Goal: Check status: Check status

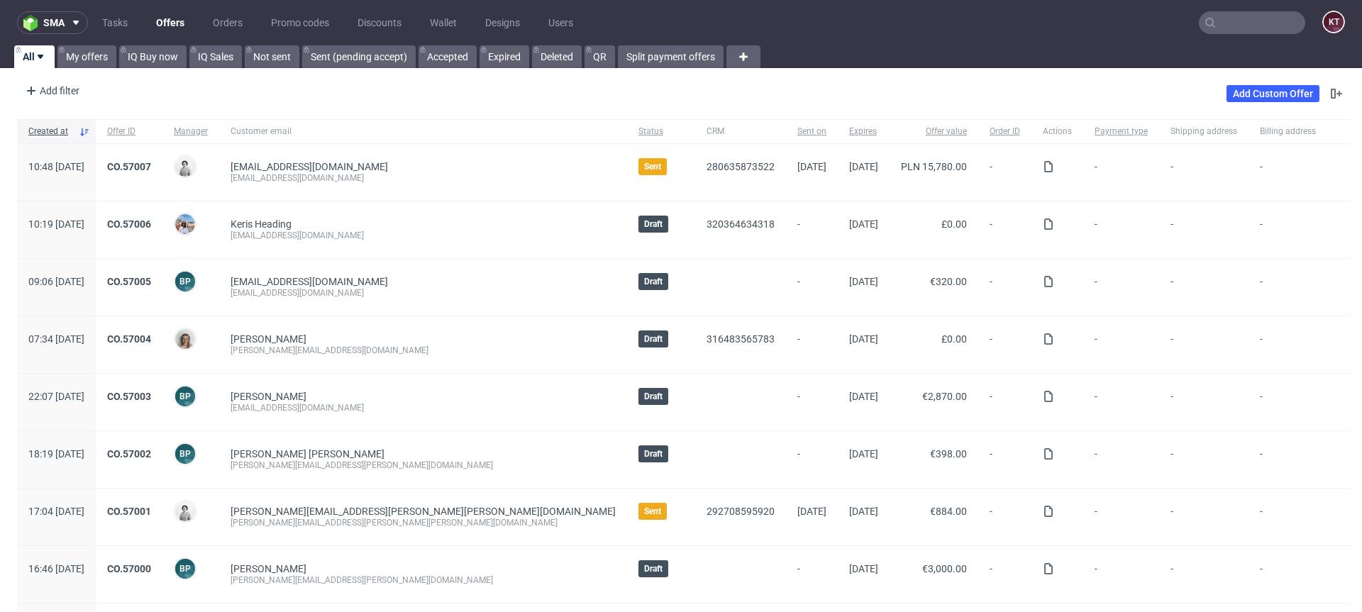
click at [1235, 26] on input "text" at bounding box center [1252, 22] width 106 height 23
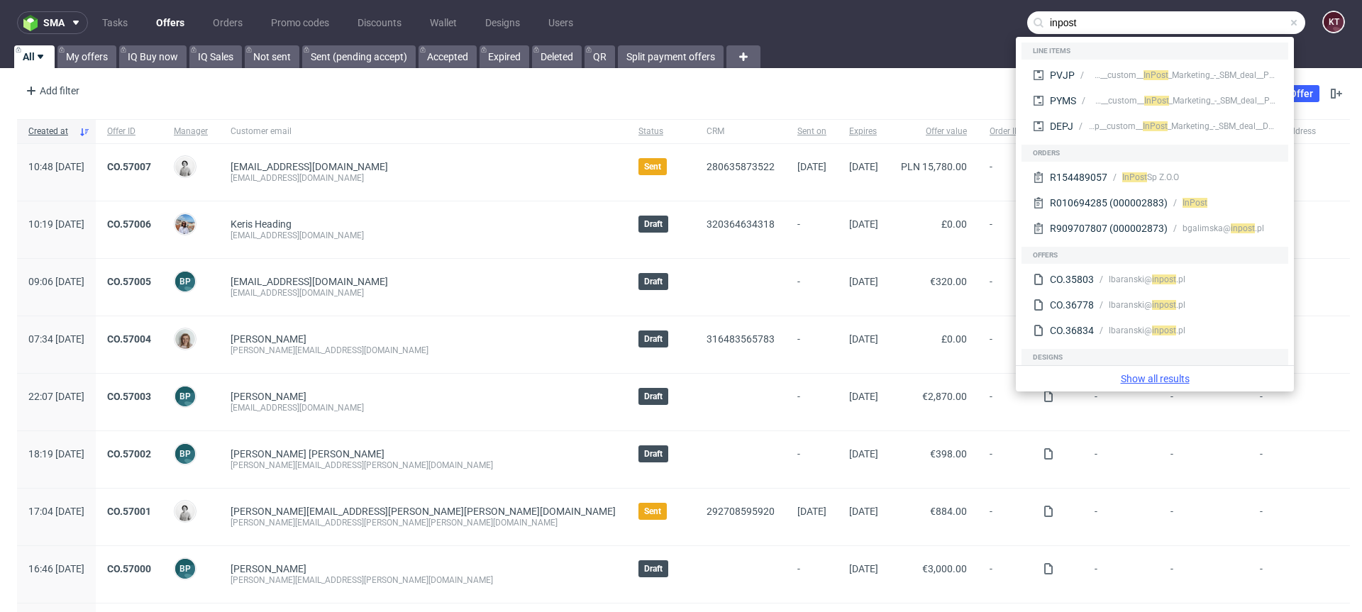
type input "inpost"
click at [1179, 373] on link "Show all results" at bounding box center [1154, 379] width 267 height 14
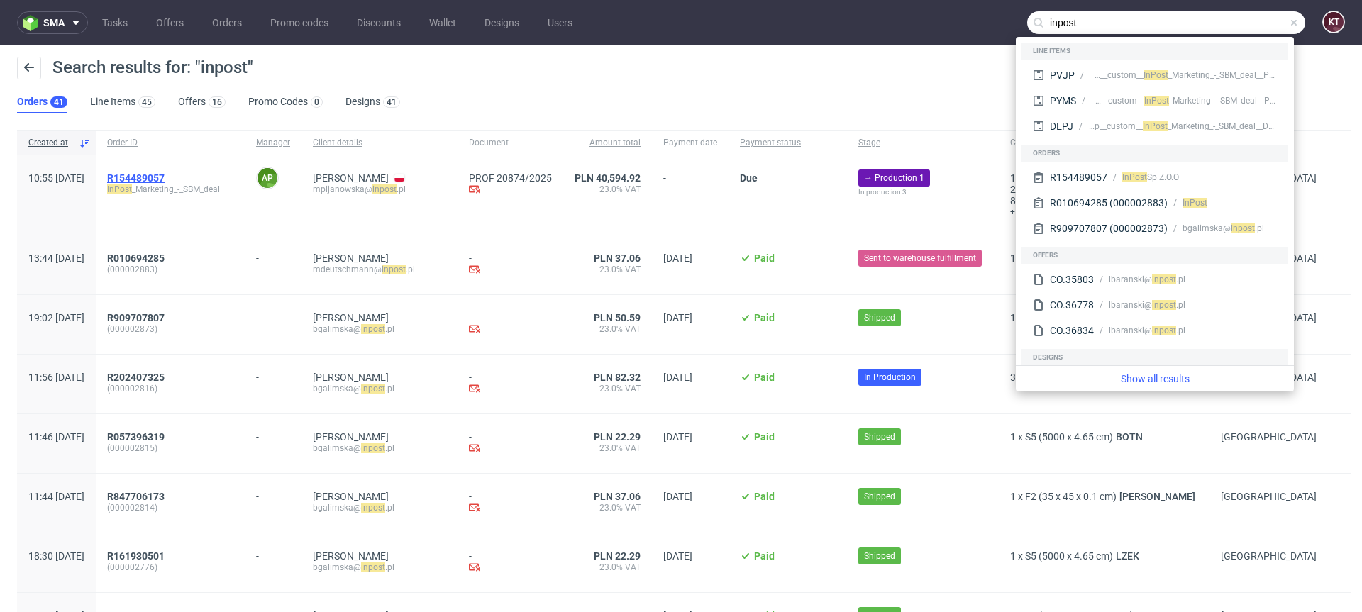
click at [165, 173] on span "R154489057" at bounding box center [135, 177] width 57 height 11
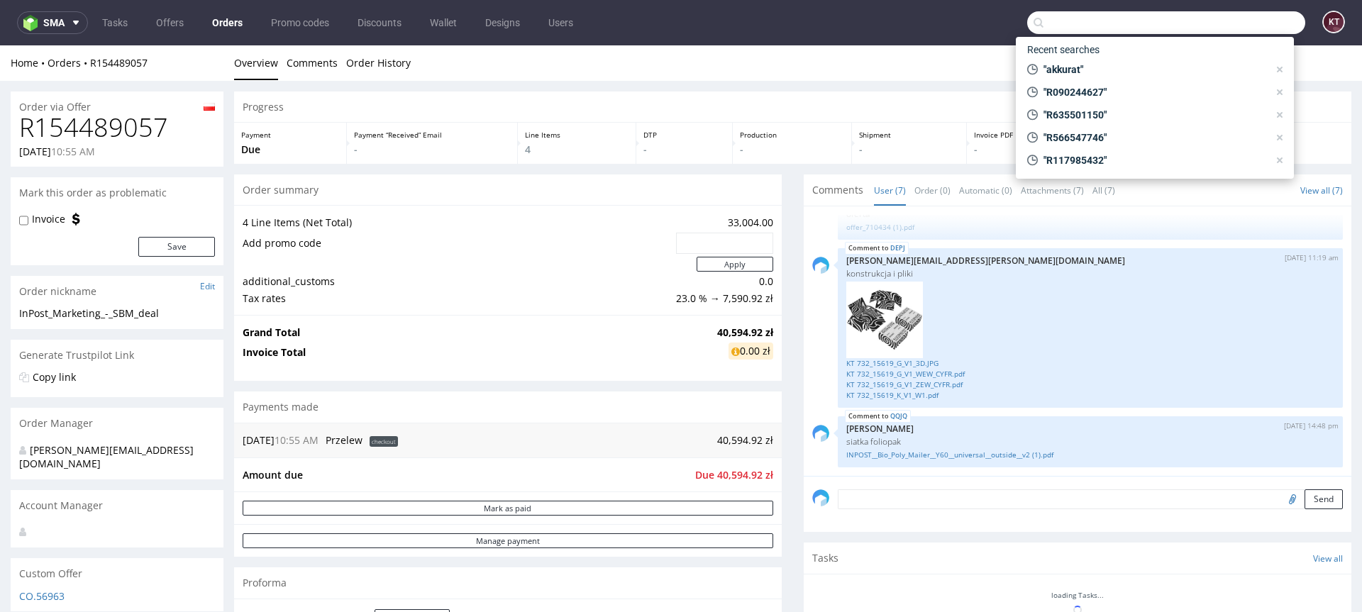
click at [1129, 528] on div "Send" at bounding box center [1078, 504] width 548 height 57
click at [1090, 31] on input "text" at bounding box center [1166, 22] width 278 height 23
click at [889, 54] on div "Home Orders R154489057 Overview Comments Order History" at bounding box center [681, 62] width 1362 height 35
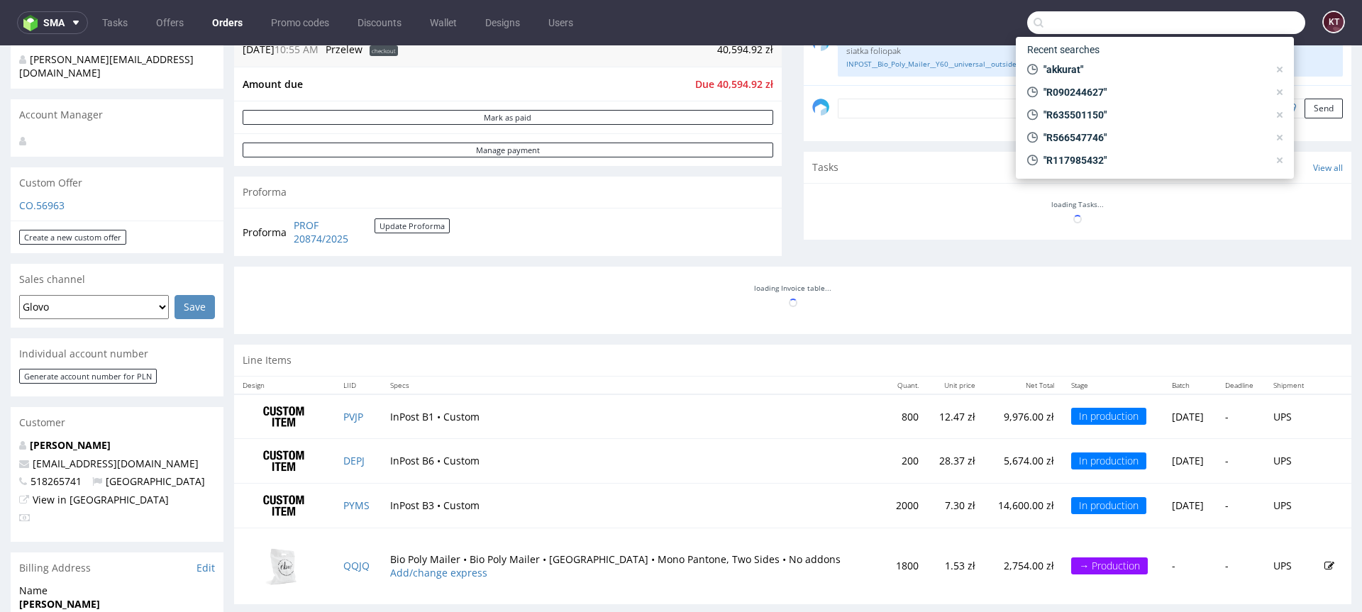
scroll to position [370, 0]
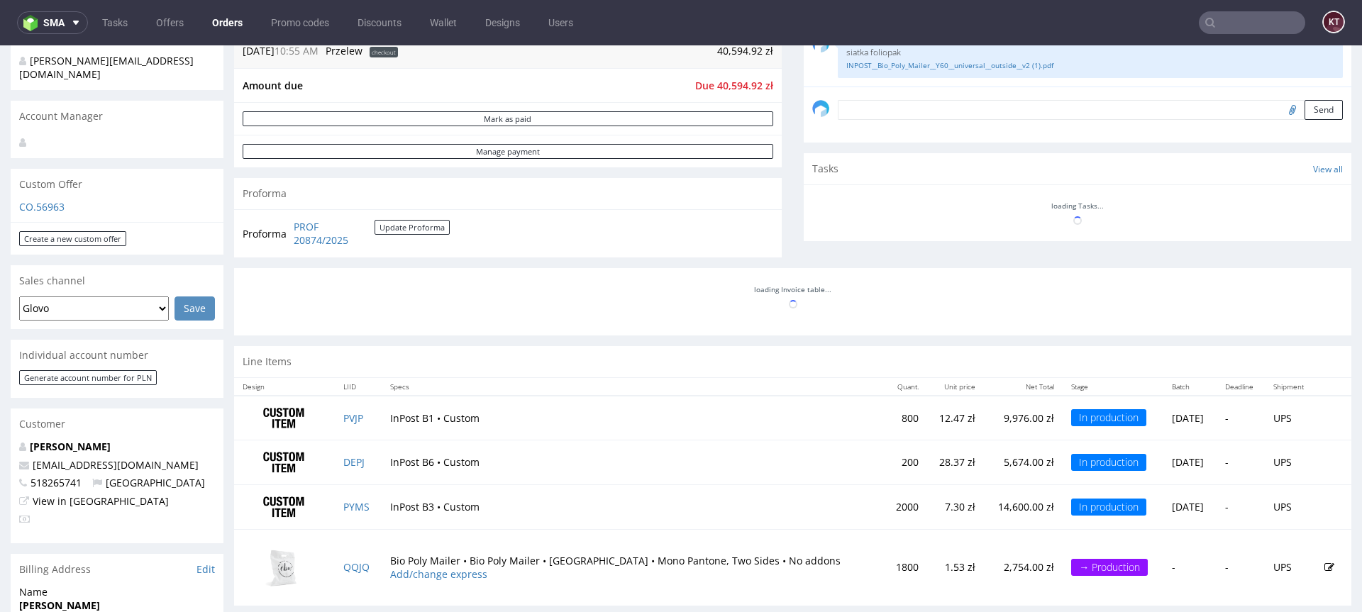
scroll to position [411, 0]
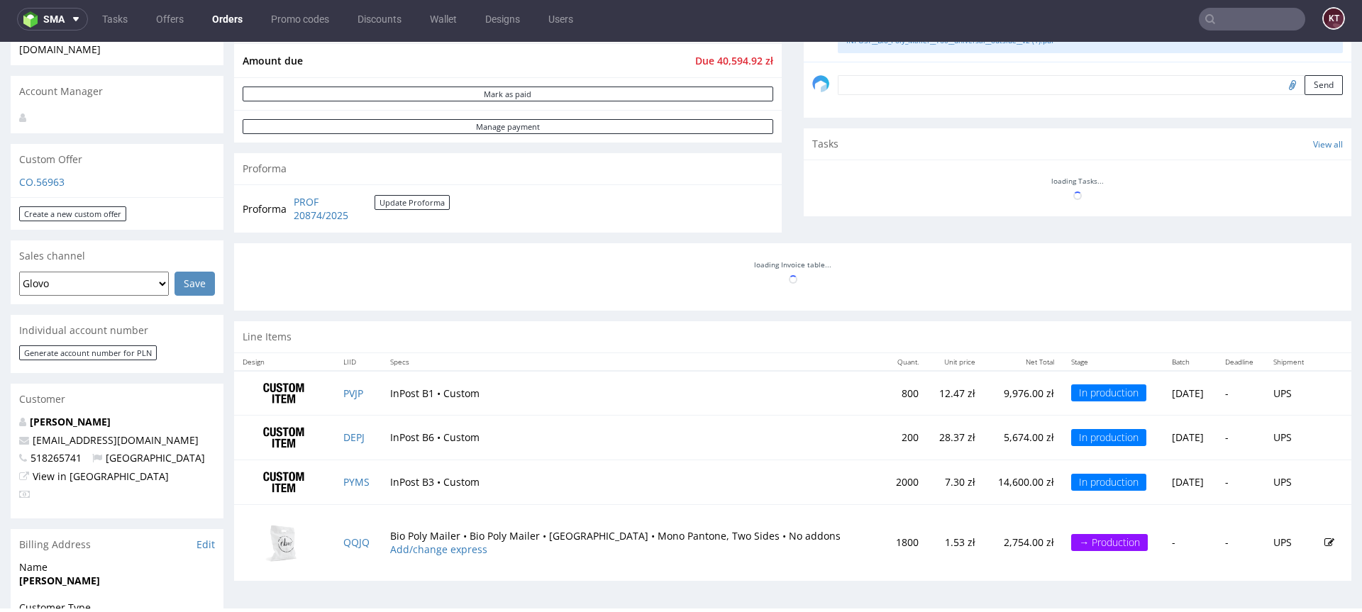
scroll to position [411, 0]
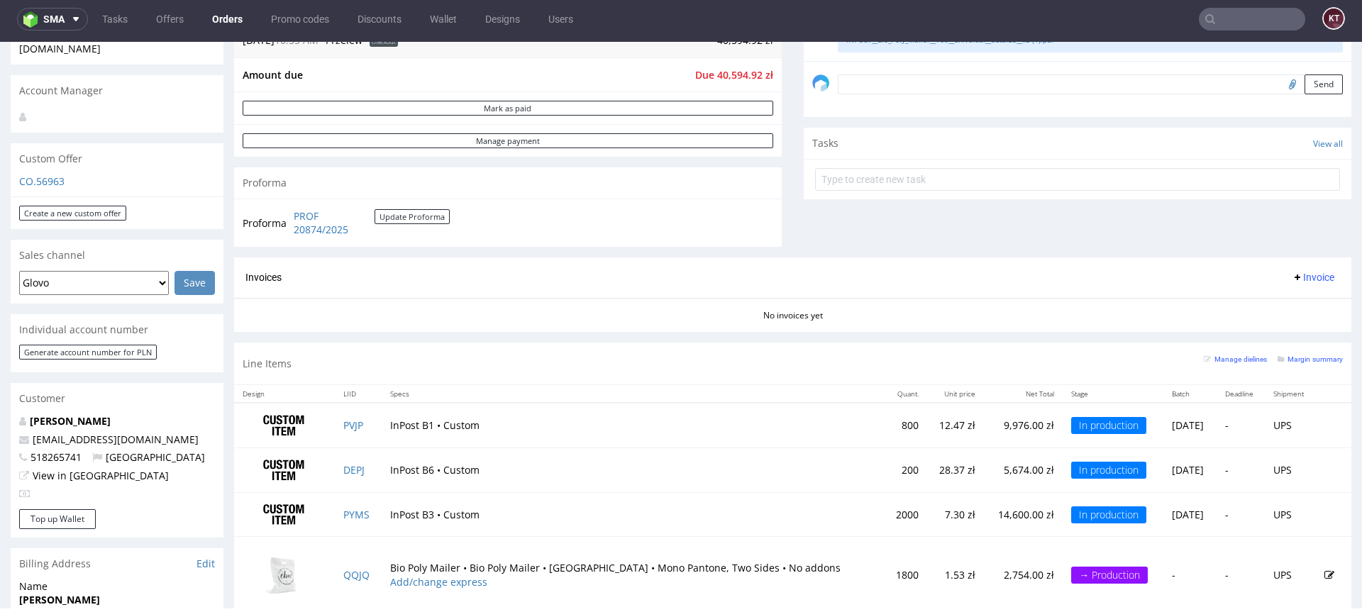
click at [1300, 352] on div "Margin summary" at bounding box center [1309, 358] width 65 height 14
click at [1300, 361] on small "Margin summary" at bounding box center [1309, 359] width 65 height 8
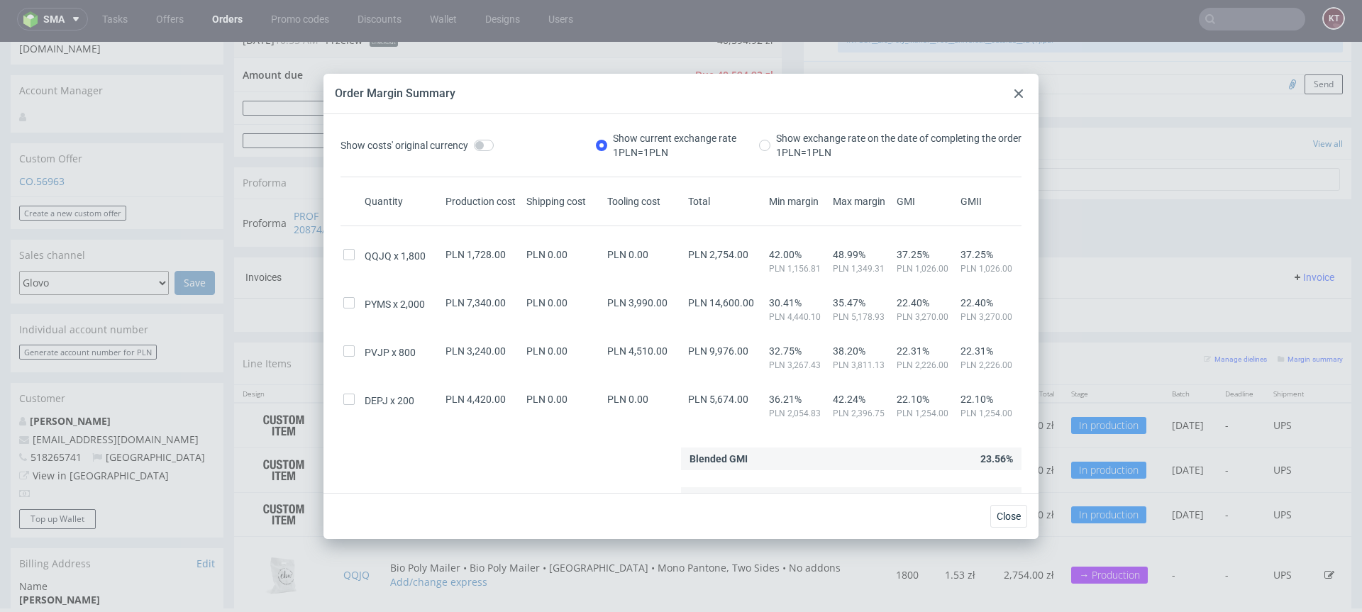
scroll to position [17, 0]
